Goal: Leave review/rating: Leave review/rating

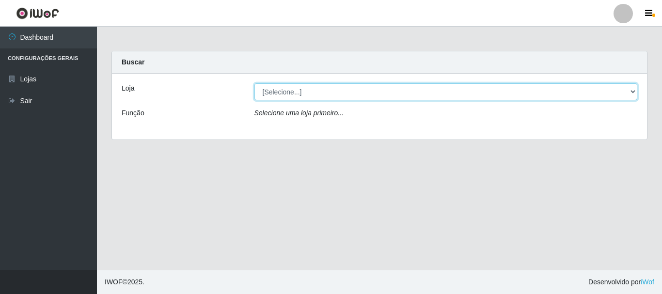
drag, startPoint x: 0, startPoint y: 0, endPoint x: 633, endPoint y: 92, distance: 639.2
click at [633, 92] on select "[Selecione...] Nordestão - Alecrim" at bounding box center [445, 91] width 383 height 17
select select "453"
click at [254, 83] on select "[Selecione...] Nordestão - Alecrim" at bounding box center [445, 91] width 383 height 17
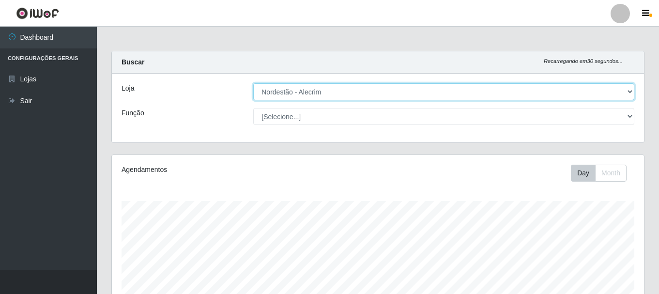
scroll to position [201, 532]
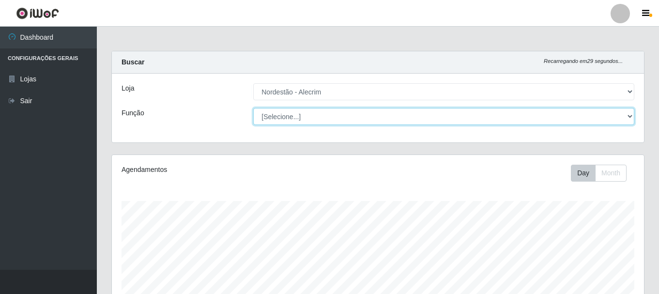
click at [633, 116] on select "[Selecione...] Balconista + Balconista de Padaria Balconista de Padaria ++ Emba…" at bounding box center [443, 116] width 381 height 17
select select "1"
click at [253, 108] on select "[Selecione...] Balconista + Balconista de Padaria Balconista de Padaria ++ Emba…" at bounding box center [443, 116] width 381 height 17
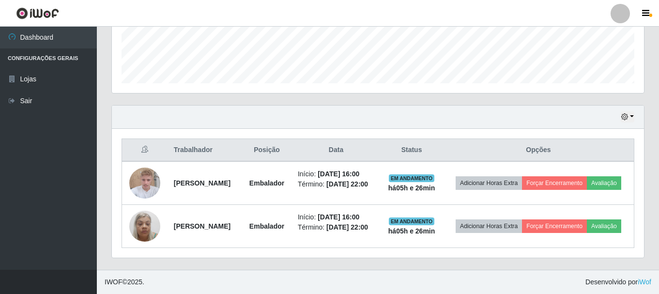
scroll to position [278, 0]
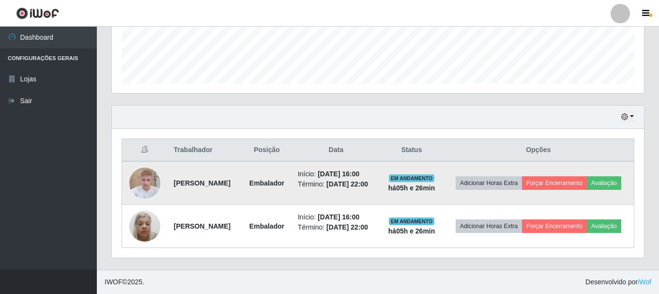
click at [139, 173] on img at bounding box center [144, 182] width 31 height 41
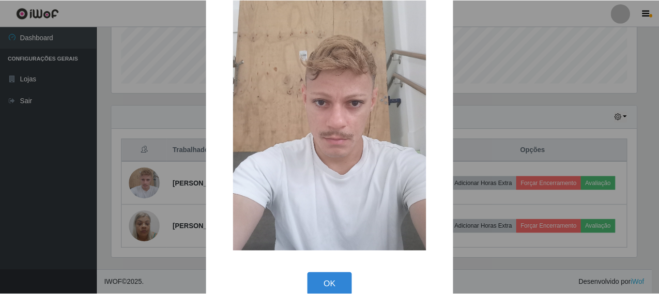
scroll to position [49, 0]
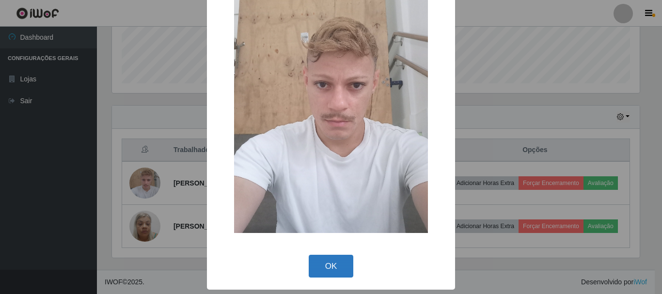
click at [340, 269] on button "OK" at bounding box center [331, 266] width 45 height 23
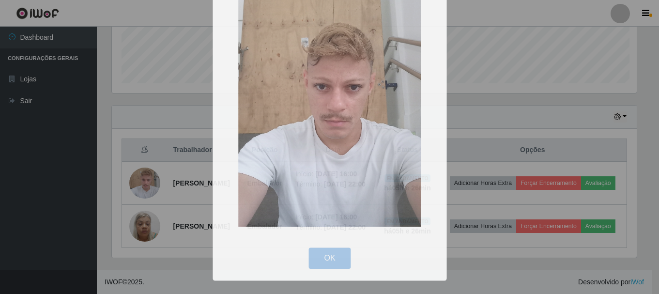
scroll to position [201, 532]
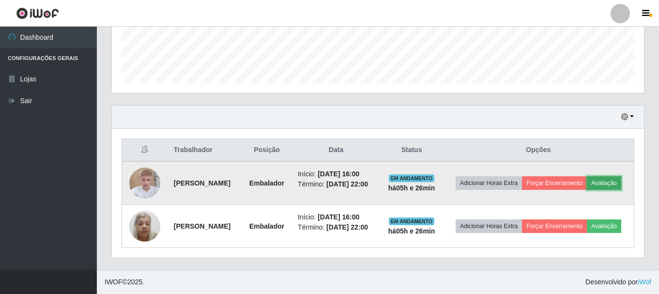
click at [587, 177] on button "Avaliação" at bounding box center [604, 183] width 34 height 14
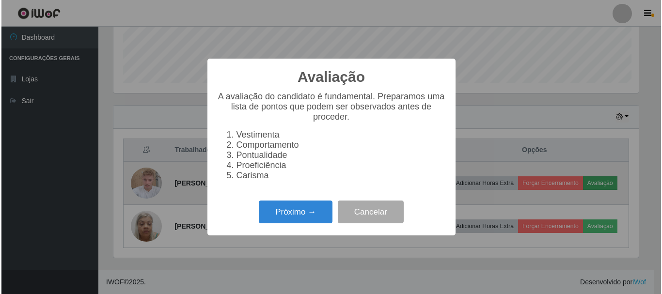
scroll to position [201, 527]
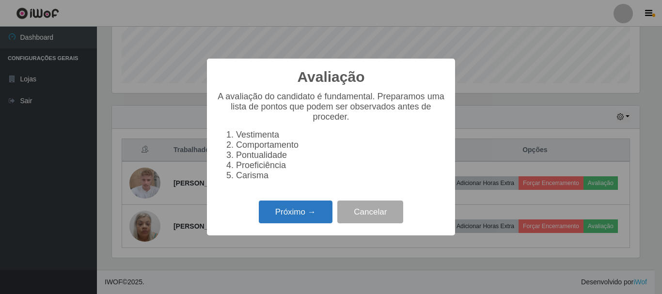
click at [297, 220] on button "Próximo →" at bounding box center [296, 212] width 74 height 23
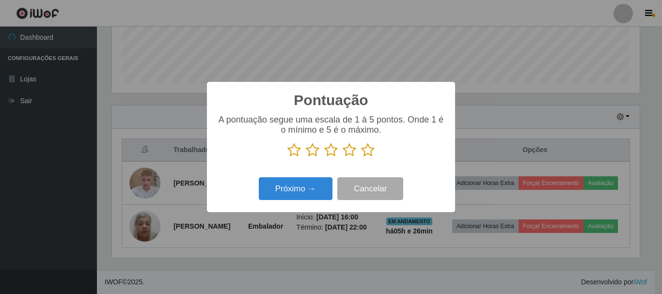
scroll to position [484131, 483804]
click at [363, 150] on icon at bounding box center [368, 150] width 14 height 15
click at [361, 157] on input "radio" at bounding box center [361, 157] width 0 height 0
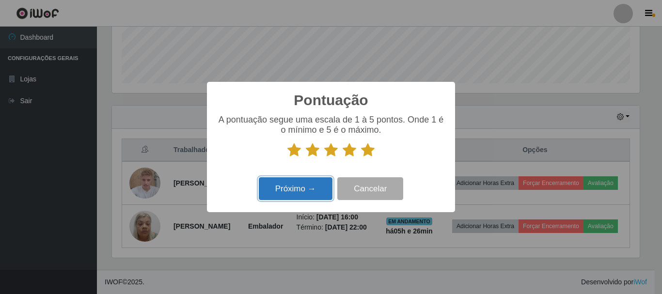
click at [296, 199] on button "Próximo →" at bounding box center [296, 188] width 74 height 23
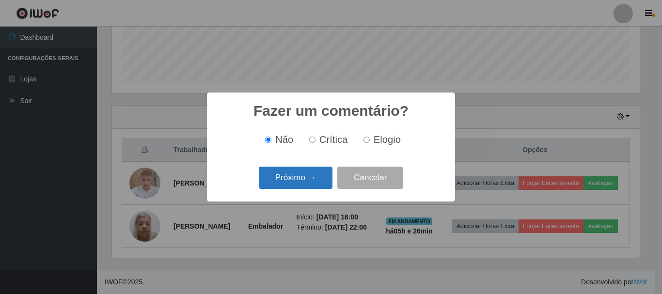
click at [321, 176] on button "Próximo →" at bounding box center [296, 178] width 74 height 23
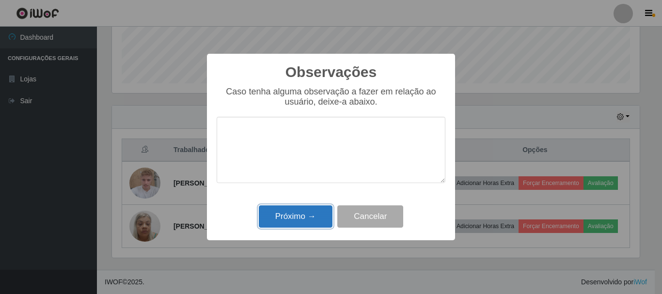
click at [318, 217] on button "Próximo →" at bounding box center [296, 216] width 74 height 23
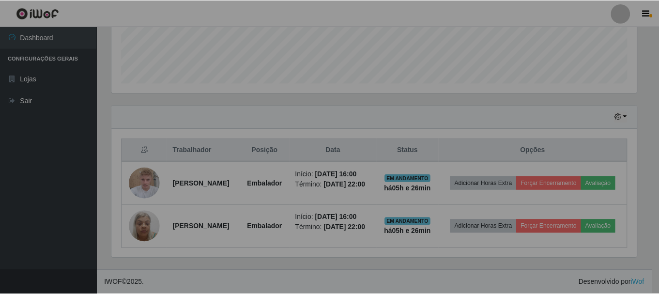
scroll to position [201, 532]
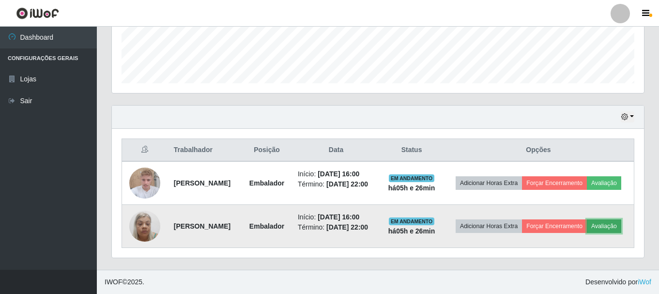
click at [587, 233] on button "Avaliação" at bounding box center [604, 226] width 34 height 14
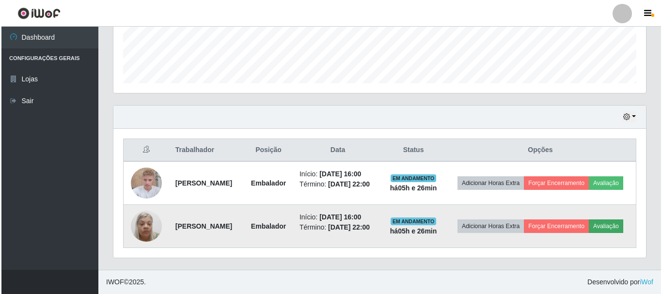
scroll to position [201, 527]
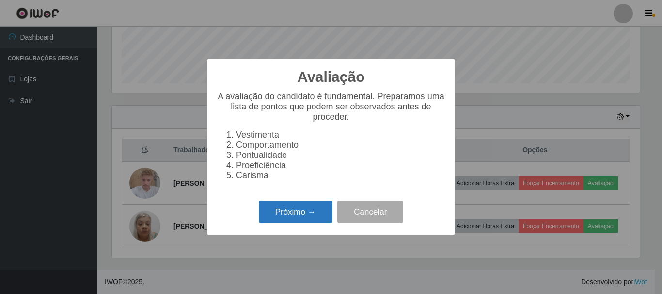
click at [316, 212] on button "Próximo →" at bounding box center [296, 212] width 74 height 23
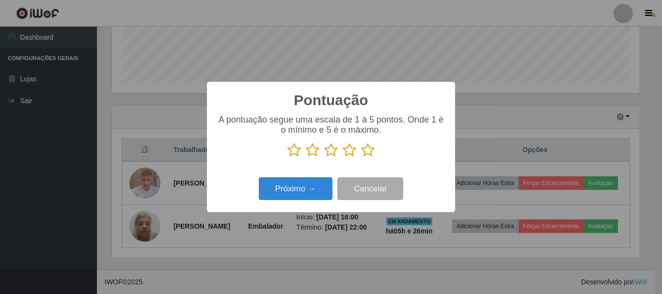
click at [363, 155] on icon at bounding box center [368, 150] width 14 height 15
click at [361, 157] on input "radio" at bounding box center [361, 157] width 0 height 0
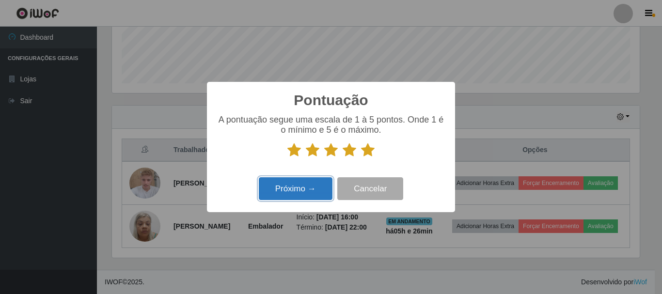
click at [306, 188] on button "Próximo →" at bounding box center [296, 188] width 74 height 23
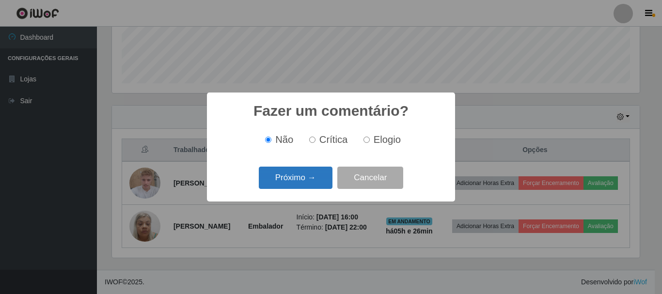
click at [309, 175] on button "Próximo →" at bounding box center [296, 178] width 74 height 23
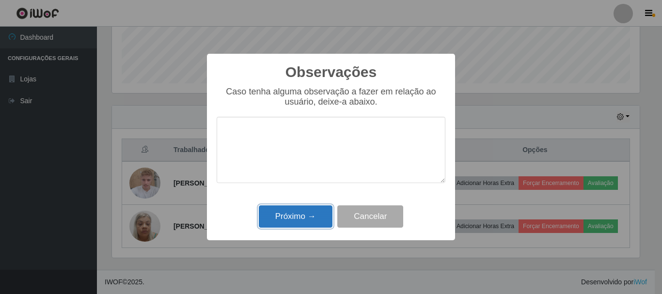
click at [310, 222] on button "Próximo →" at bounding box center [296, 216] width 74 height 23
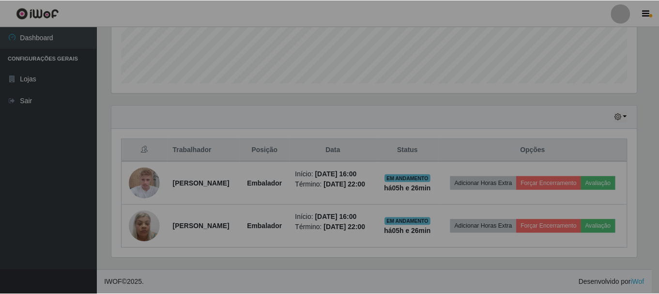
scroll to position [201, 532]
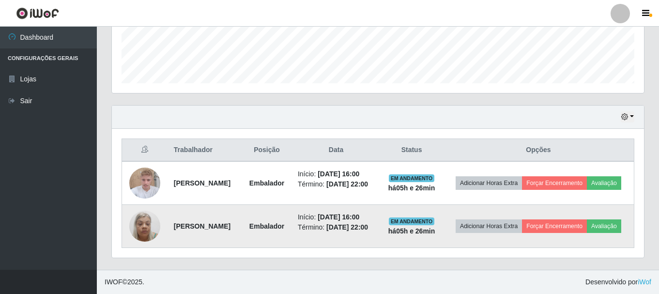
click at [143, 222] on img at bounding box center [144, 225] width 31 height 41
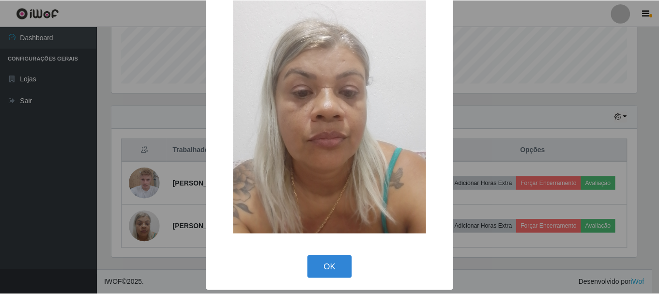
scroll to position [49, 0]
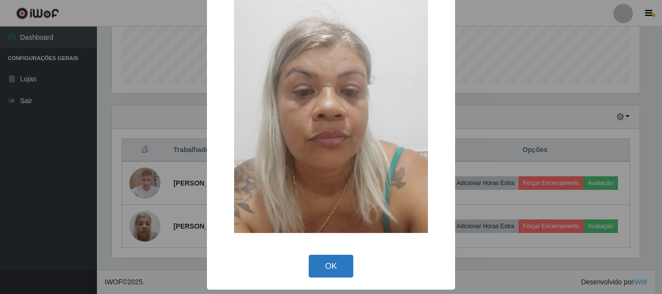
click at [324, 258] on button "OK" at bounding box center [331, 266] width 45 height 23
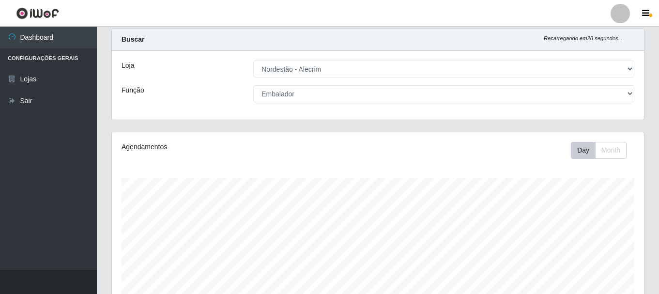
scroll to position [0, 0]
